Goal: Information Seeking & Learning: Find specific fact

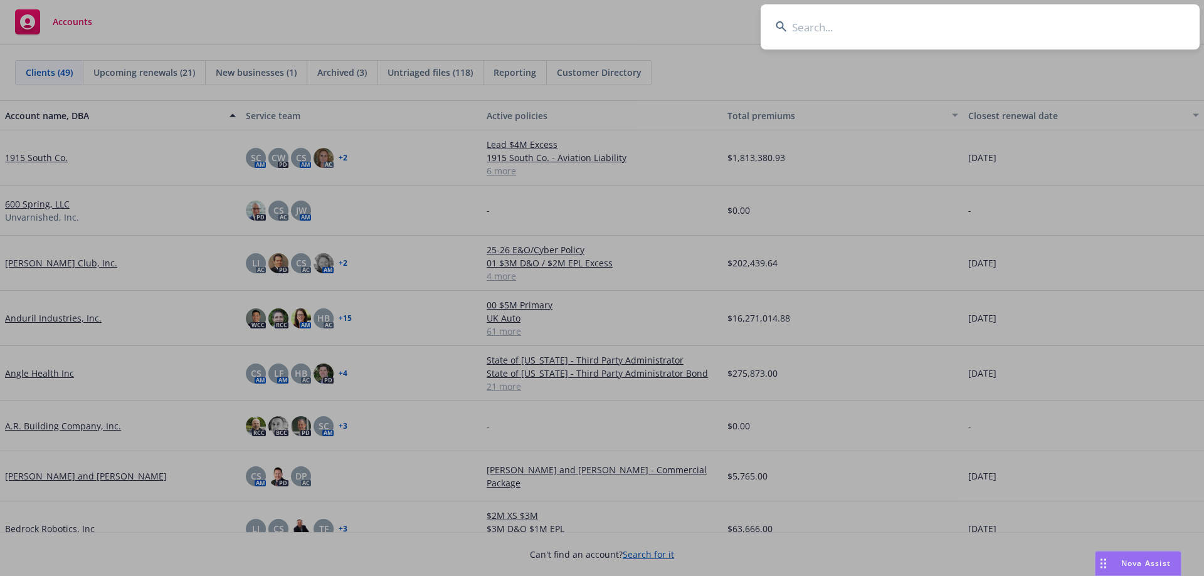
drag, startPoint x: 0, startPoint y: 0, endPoint x: 1040, endPoint y: 34, distance: 1040.6
click at [1040, 34] on input at bounding box center [979, 26] width 439 height 45
type input "c"
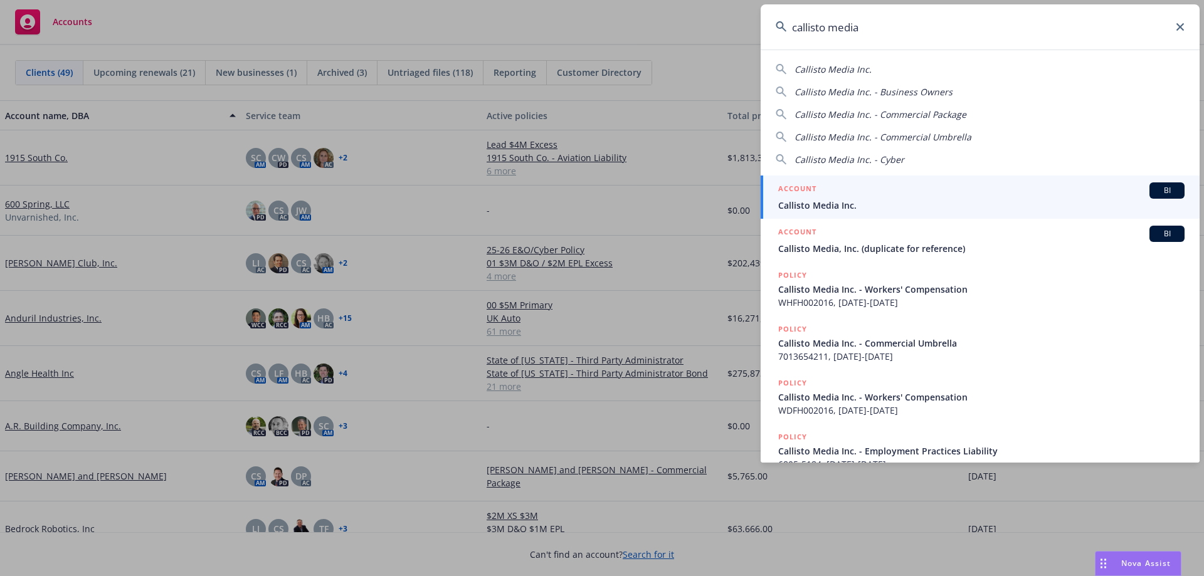
type input "callisto media"
click at [849, 182] on link "ACCOUNT BI Callisto Media Inc." at bounding box center [979, 197] width 439 height 43
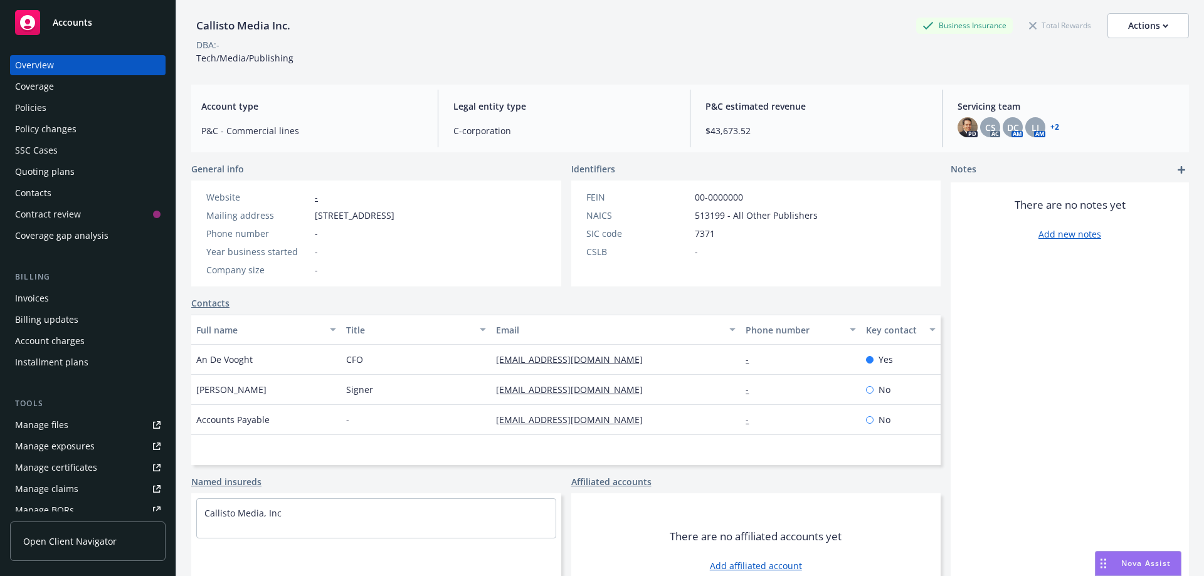
scroll to position [17, 0]
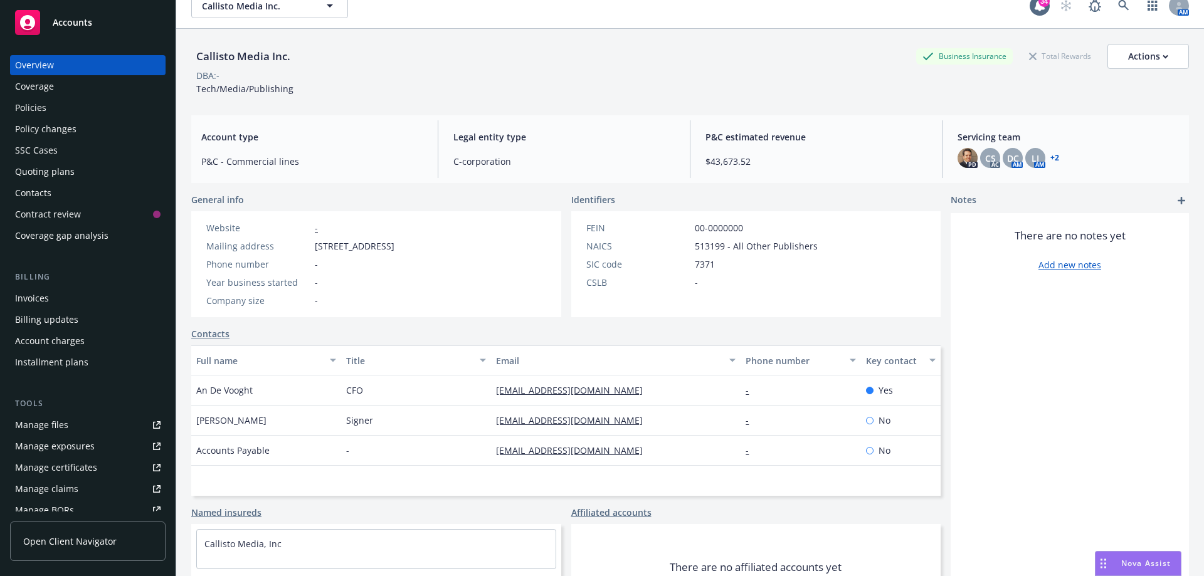
click at [55, 111] on div "Policies" at bounding box center [87, 108] width 145 height 20
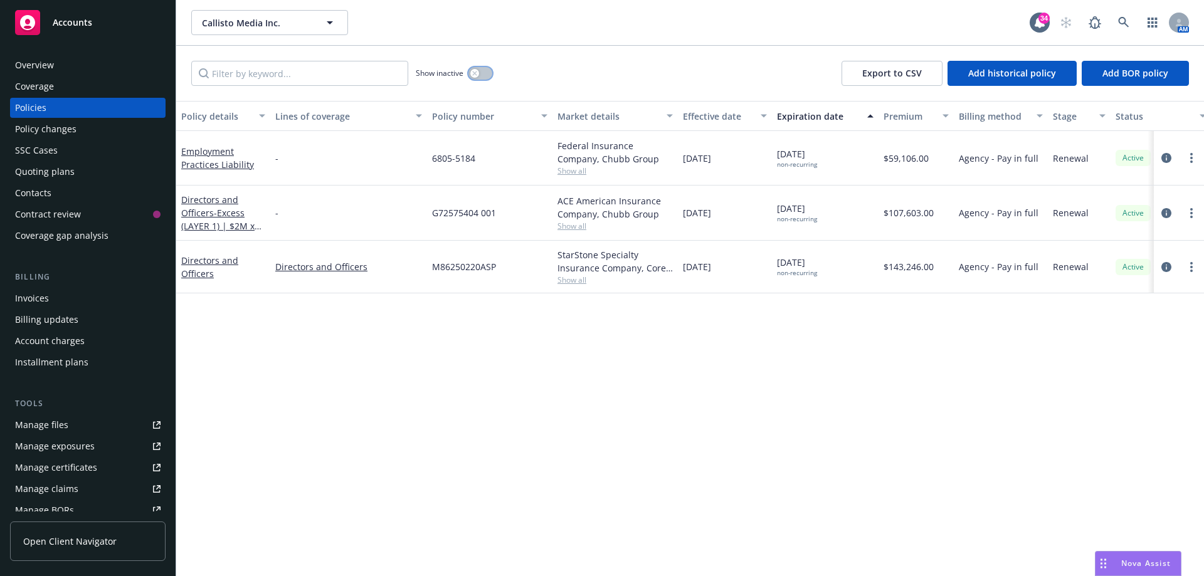
click at [486, 78] on button "button" at bounding box center [480, 73] width 24 height 13
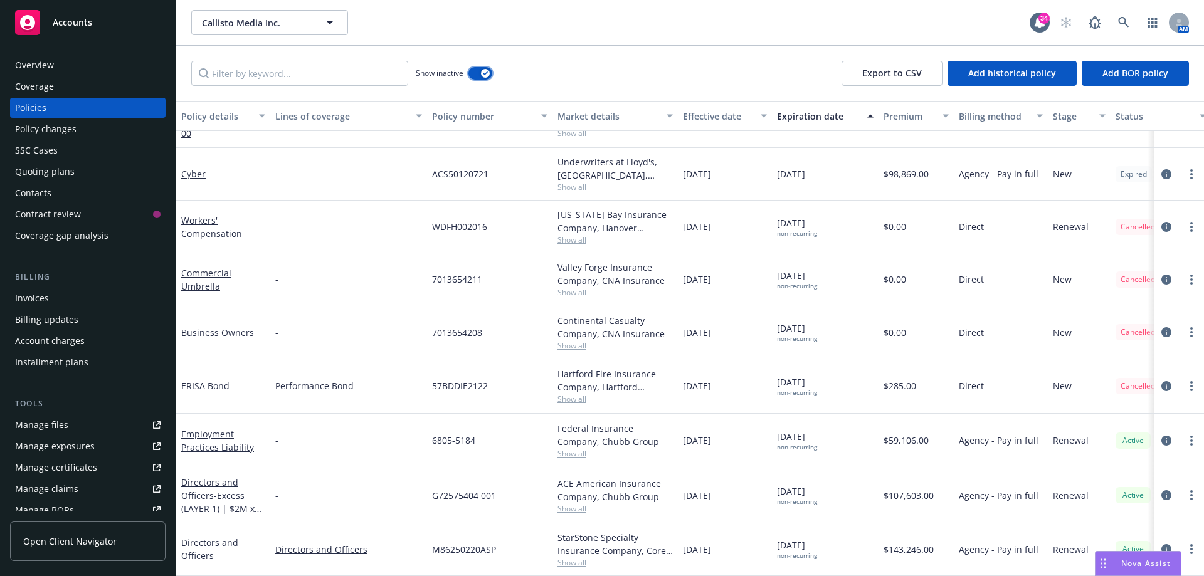
scroll to position [700, 0]
click at [66, 416] on div "Manage files" at bounding box center [41, 425] width 53 height 20
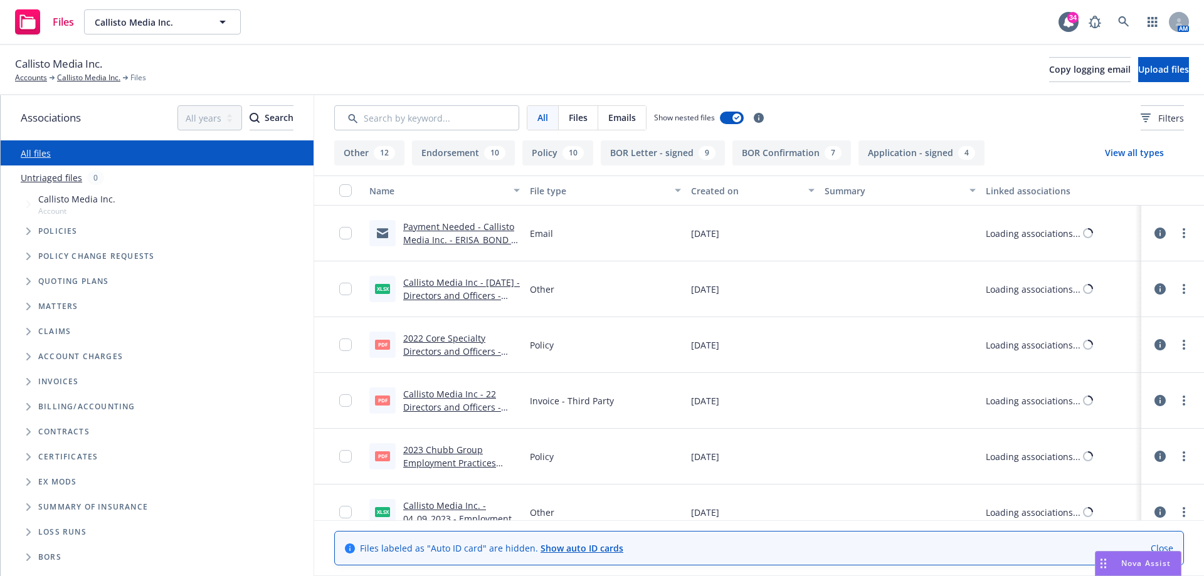
click at [26, 230] on icon "Tree Example" at bounding box center [28, 232] width 5 height 8
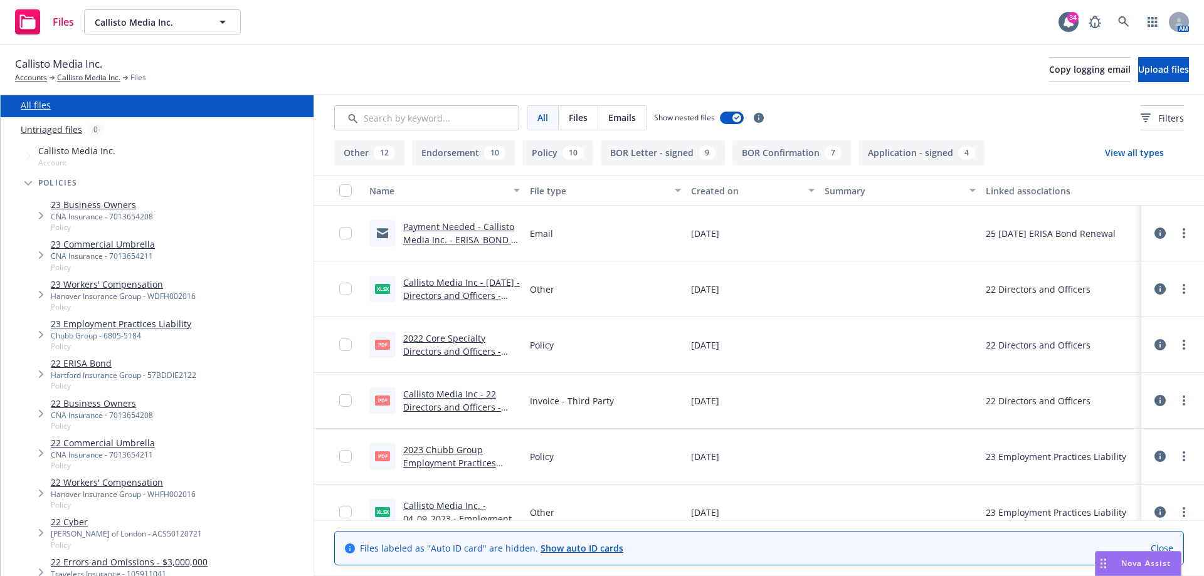
scroll to position [63, 0]
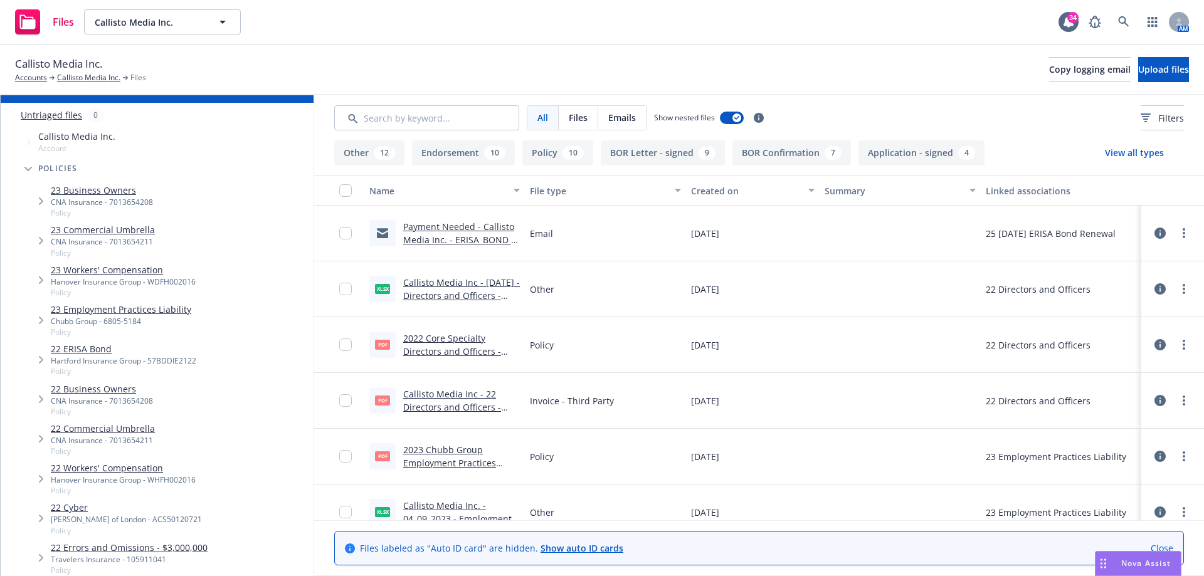
click at [97, 349] on link "22 ERISA Bond" at bounding box center [123, 348] width 145 height 13
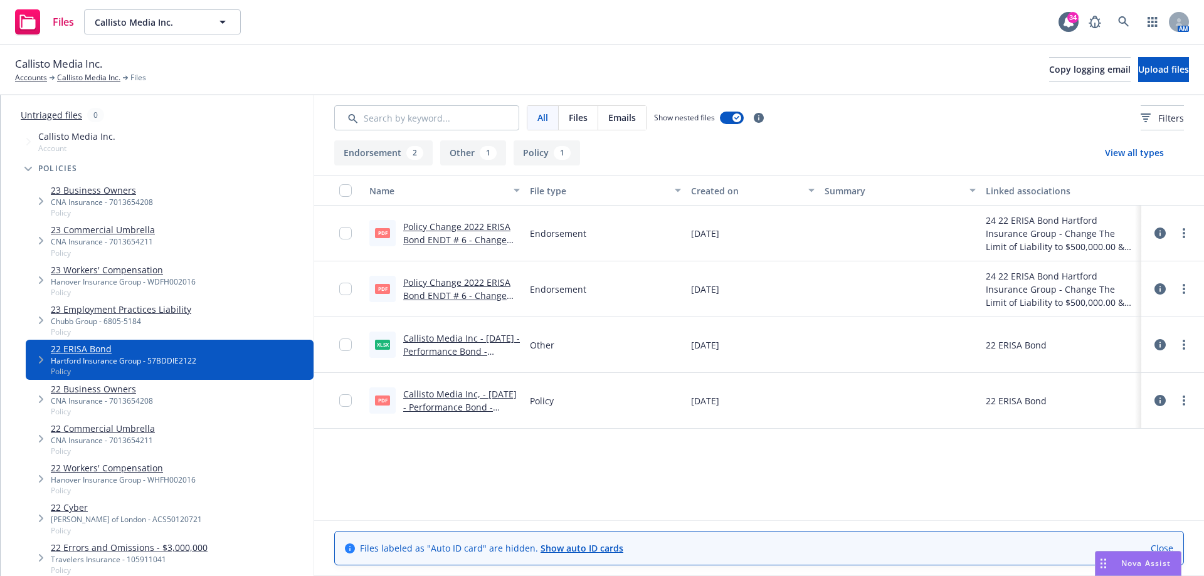
click at [457, 239] on link "Policy Change 2022 ERISA Bond ENDT # 6 - Change The Limit of Liability to $500,…" at bounding box center [460, 266] width 115 height 91
click at [1126, 24] on icon at bounding box center [1123, 21] width 11 height 11
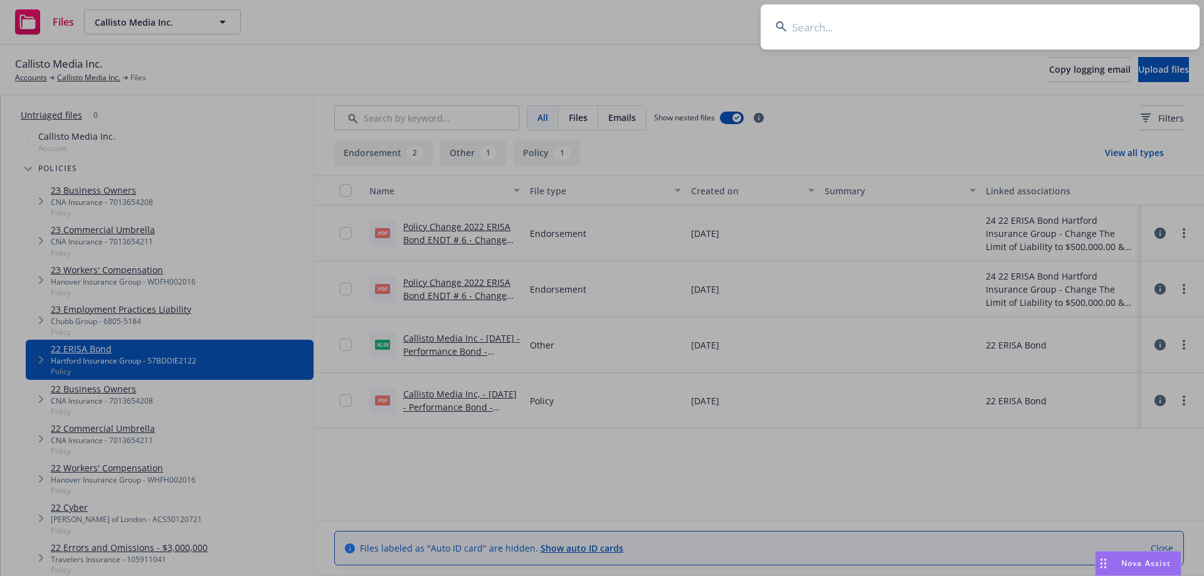
click at [1026, 33] on input at bounding box center [979, 26] width 439 height 45
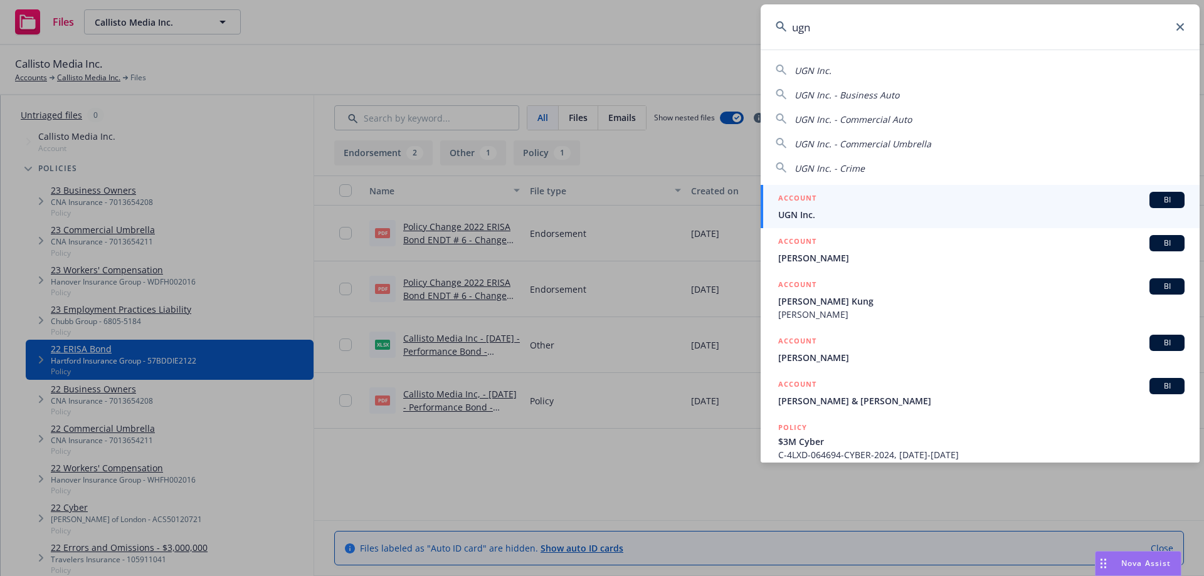
type input "ugn"
click at [837, 193] on div "ACCOUNT BI" at bounding box center [981, 200] width 406 height 16
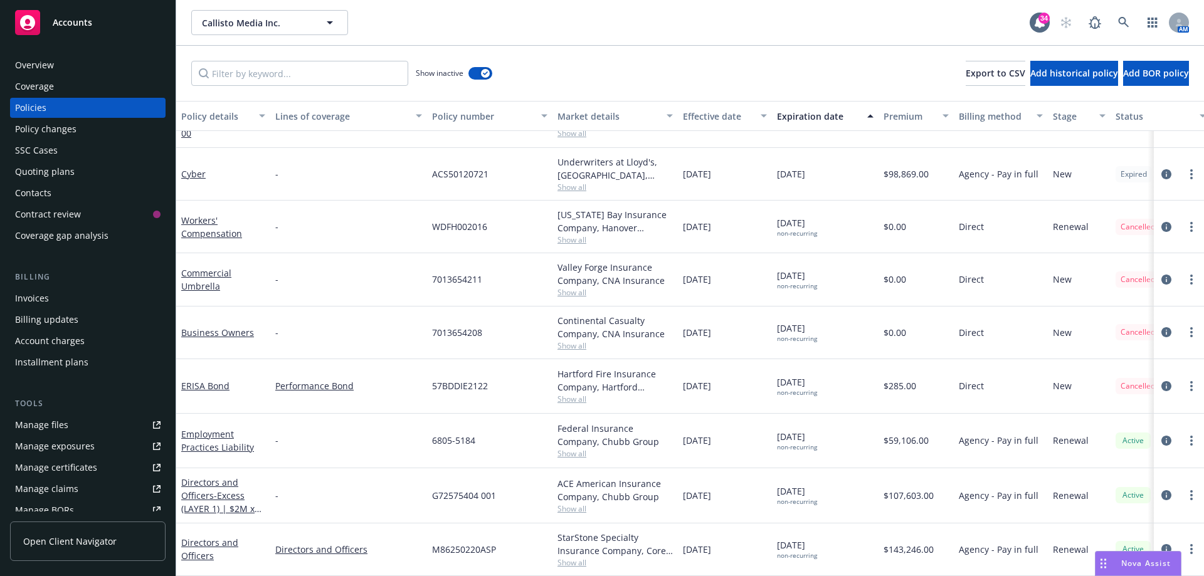
scroll to position [700, 0]
click at [577, 394] on span "Show all" at bounding box center [614, 399] width 115 height 11
click at [382, 359] on div "Performance Bond" at bounding box center [348, 386] width 157 height 55
click at [569, 394] on span "Show all" at bounding box center [614, 399] width 115 height 11
click at [530, 360] on div "57BDDIE2122" at bounding box center [489, 386] width 125 height 55
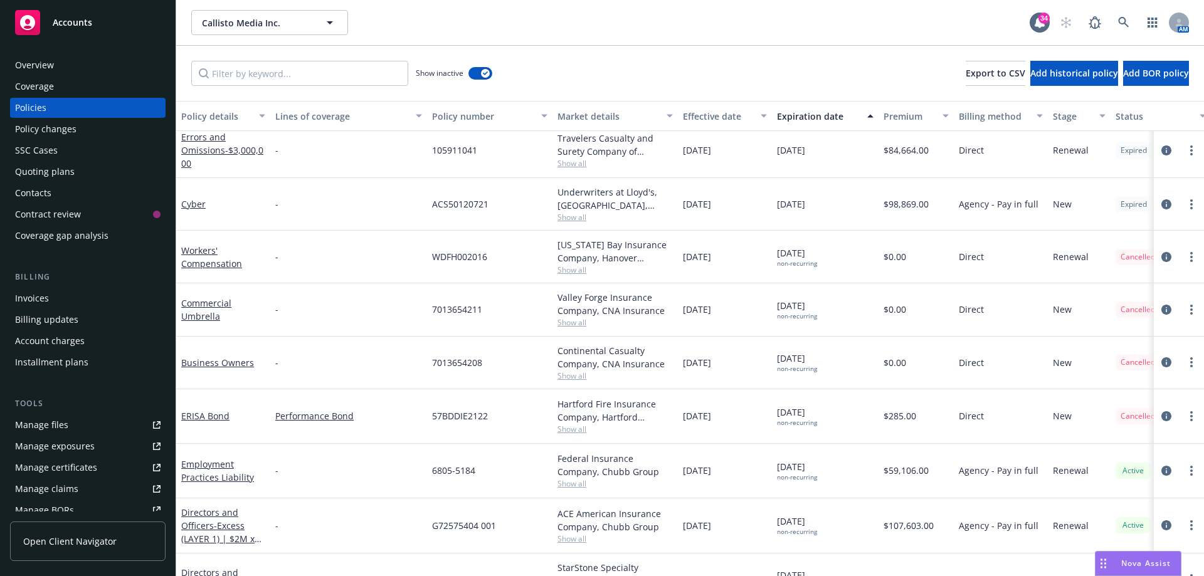
scroll to position [668, 0]
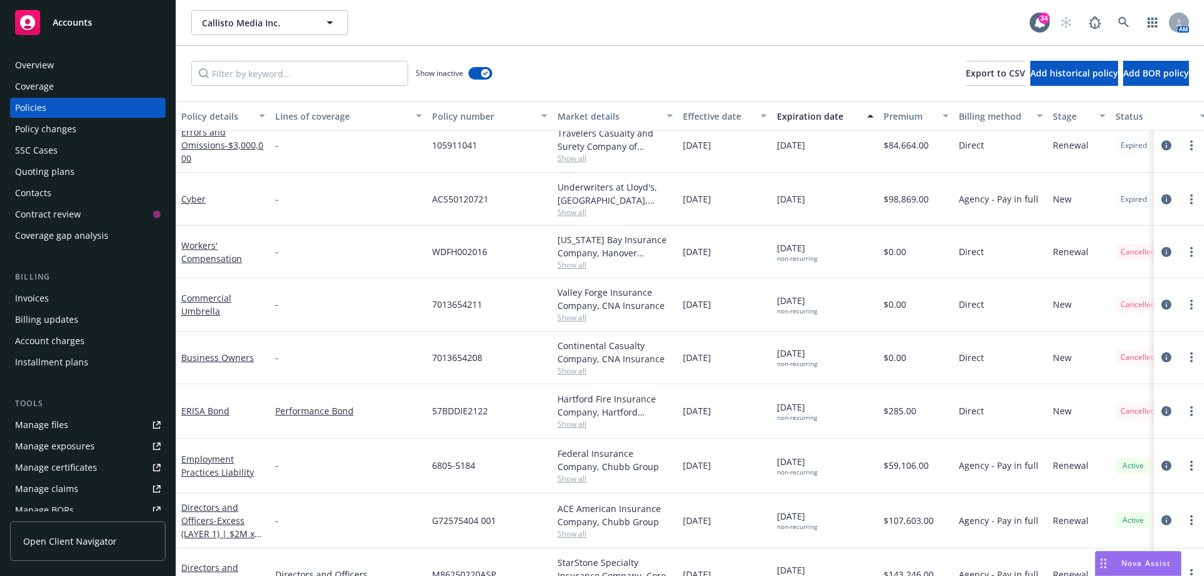
click at [474, 409] on span "57BDDIE2122" at bounding box center [460, 410] width 56 height 13
click at [477, 408] on span "57BDDIE2122" at bounding box center [460, 410] width 56 height 13
click at [473, 413] on span "57BDDIE2122" at bounding box center [460, 410] width 56 height 13
copy span "57BDDIE2122"
